Goal: Communication & Community: Answer question/provide support

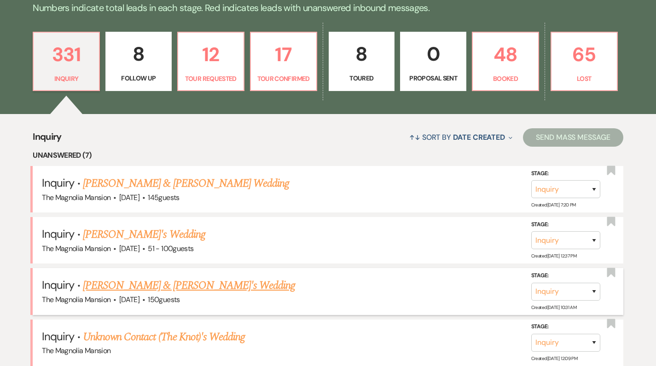
scroll to position [242, 0]
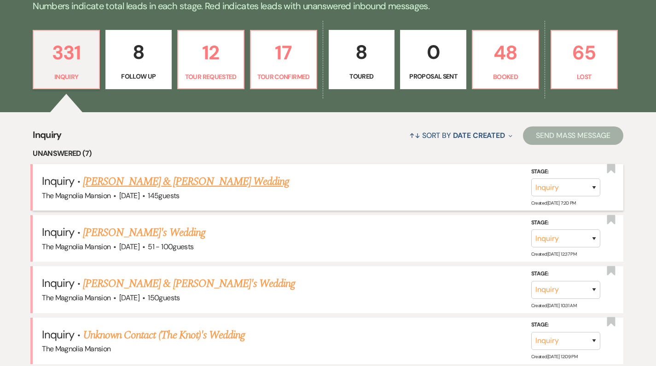
click at [139, 185] on link "[PERSON_NAME] & [PERSON_NAME] Wedding" at bounding box center [186, 181] width 206 height 17
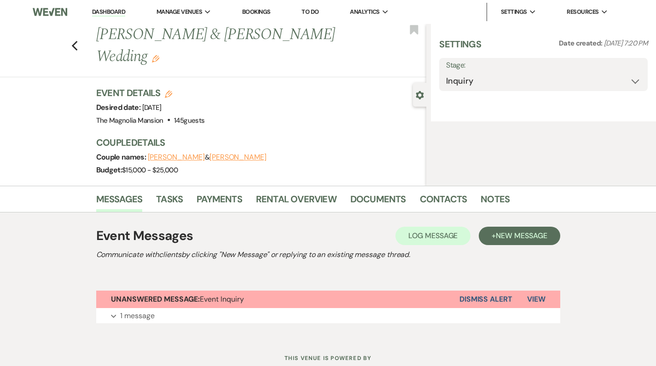
select select "5"
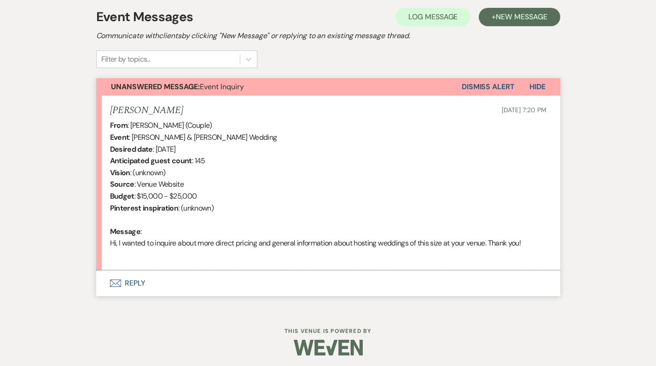
scroll to position [264, 0]
click at [137, 280] on button "Envelope Reply" at bounding box center [328, 284] width 464 height 26
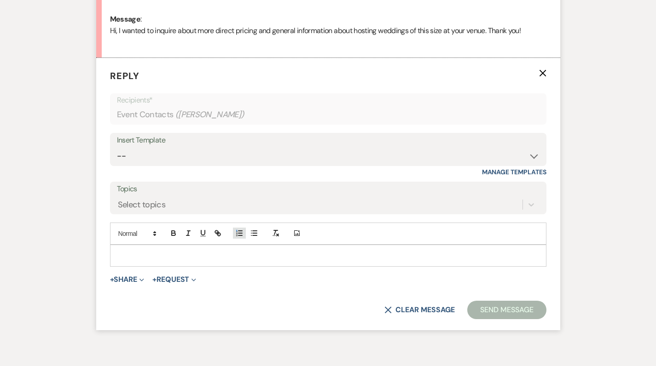
scroll to position [478, 0]
click at [197, 135] on div "Insert Template" at bounding box center [328, 139] width 422 height 13
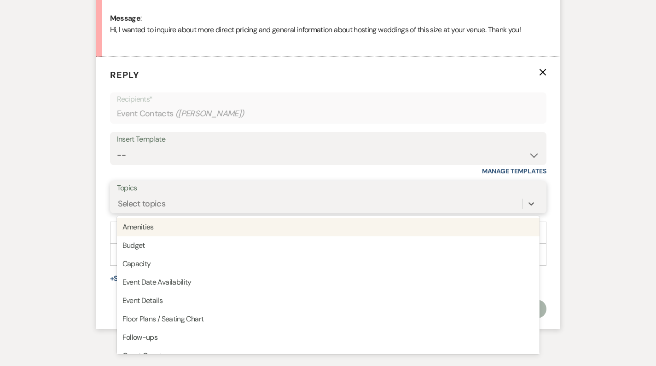
click at [188, 201] on div "Select topics" at bounding box center [319, 204] width 405 height 16
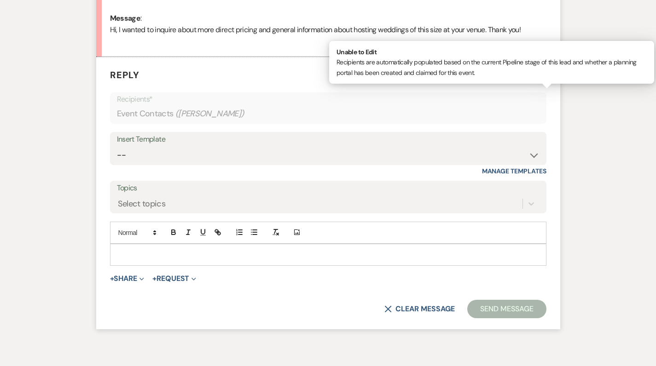
click at [191, 108] on span "( [PERSON_NAME] )" at bounding box center [209, 114] width 69 height 12
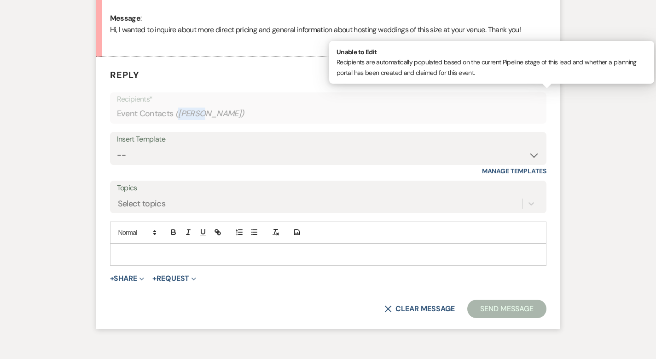
click at [191, 108] on span "( [PERSON_NAME] )" at bounding box center [209, 114] width 69 height 12
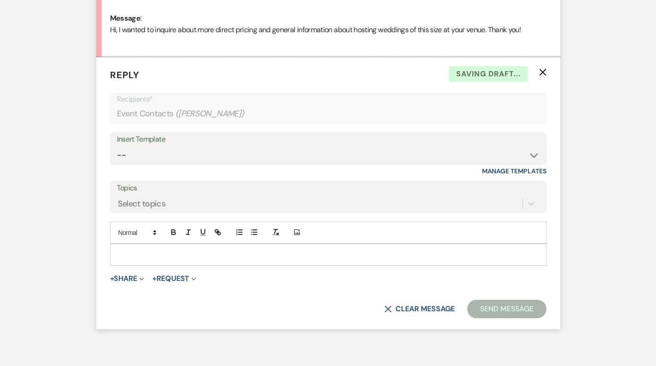
click at [181, 133] on div "Insert Template" at bounding box center [328, 139] width 422 height 13
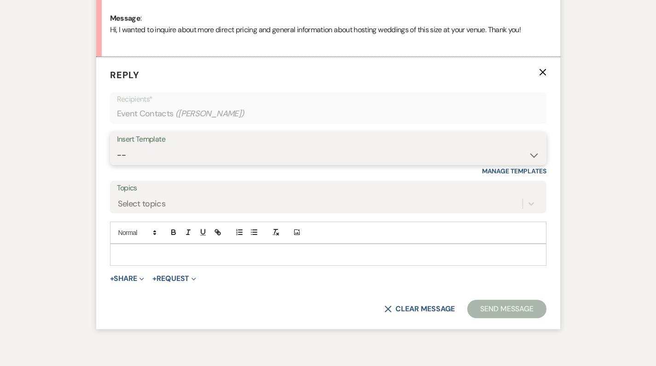
select select "5117"
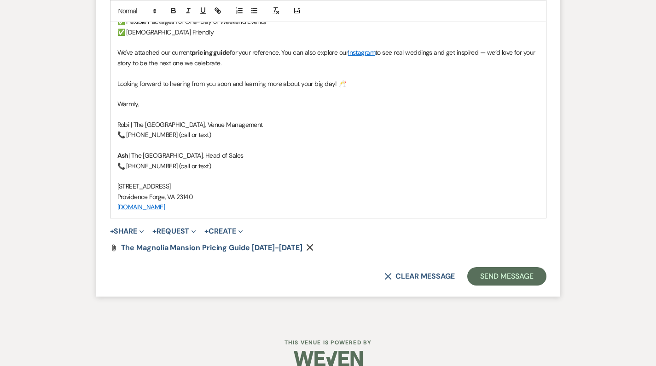
scroll to position [1061, 0]
click at [521, 268] on button "Send Message" at bounding box center [506, 277] width 79 height 18
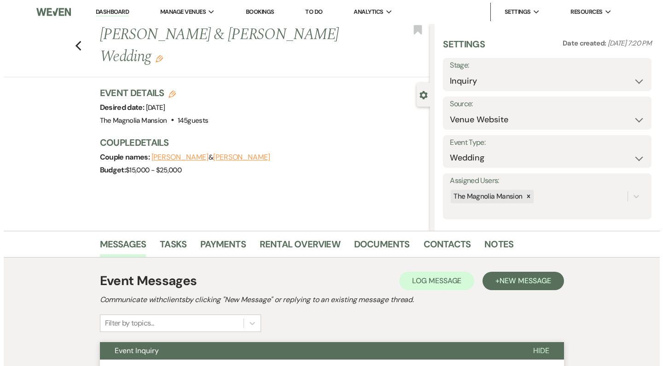
scroll to position [0, 0]
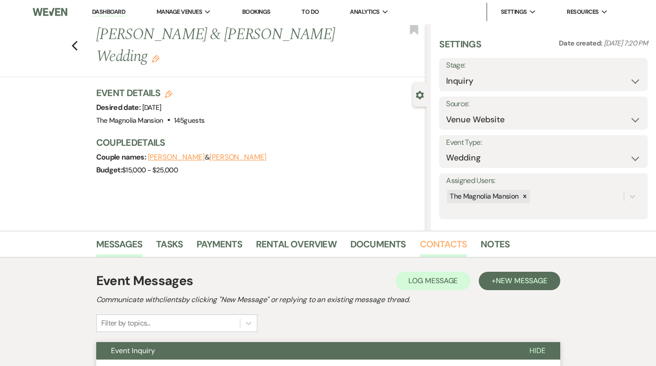
click at [444, 245] on link "Contacts" at bounding box center [443, 247] width 47 height 20
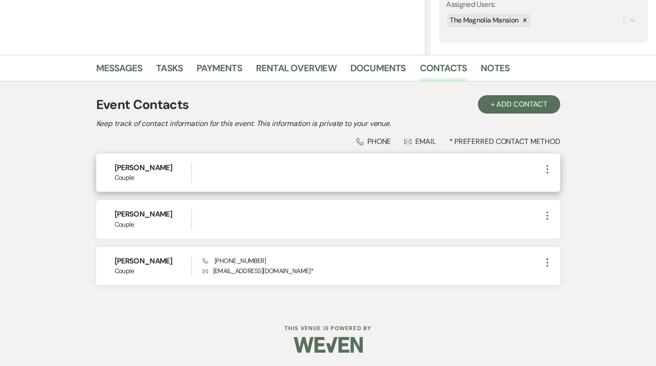
scroll to position [176, 0]
